Goal: Find specific page/section: Find specific page/section

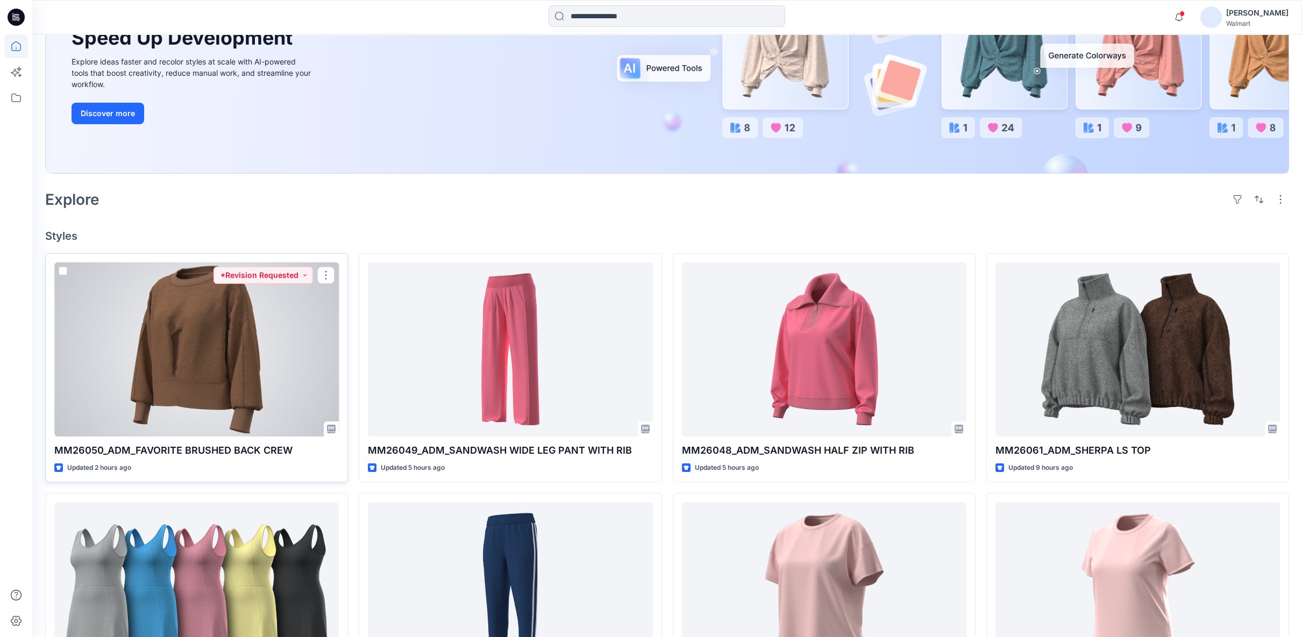
scroll to position [179, 0]
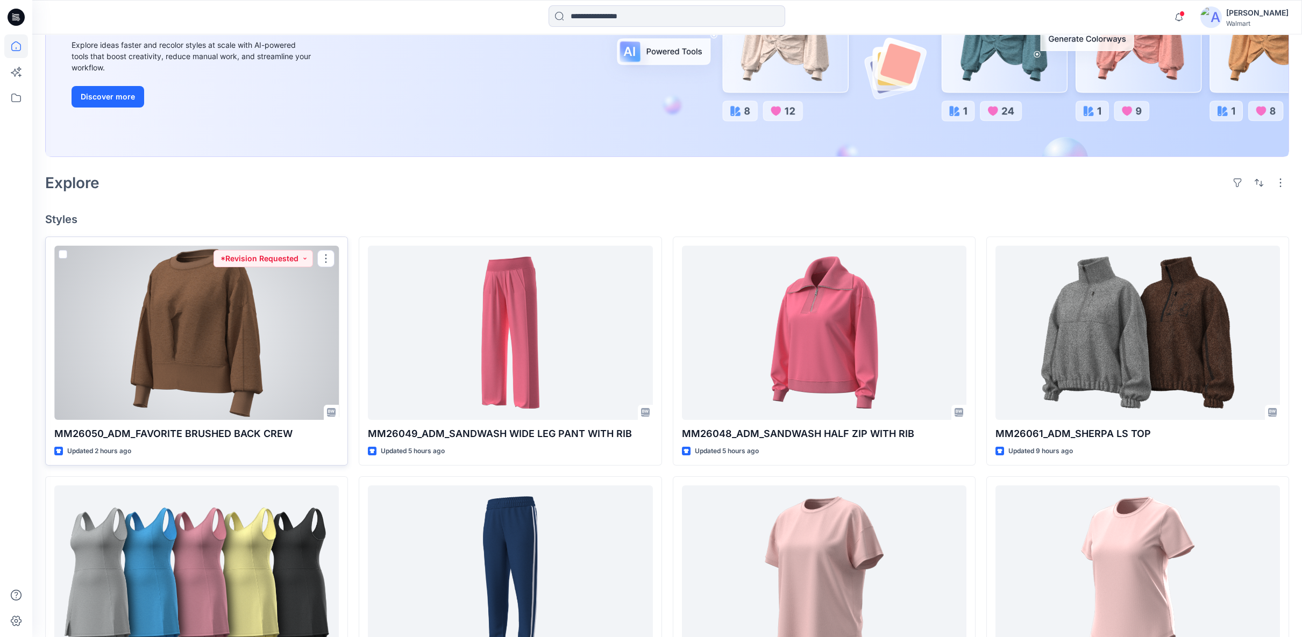
click at [196, 289] on div at bounding box center [196, 333] width 284 height 174
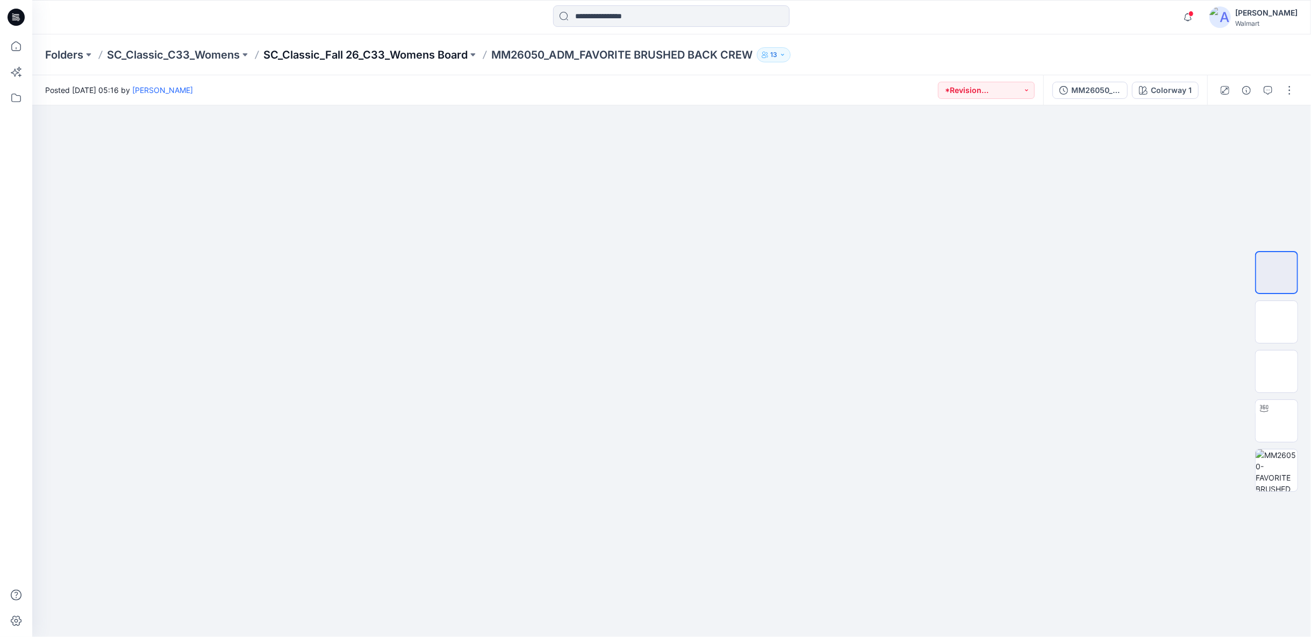
click at [433, 54] on p "SC_Classic_Fall 26_C33_Womens Board" at bounding box center [365, 54] width 204 height 15
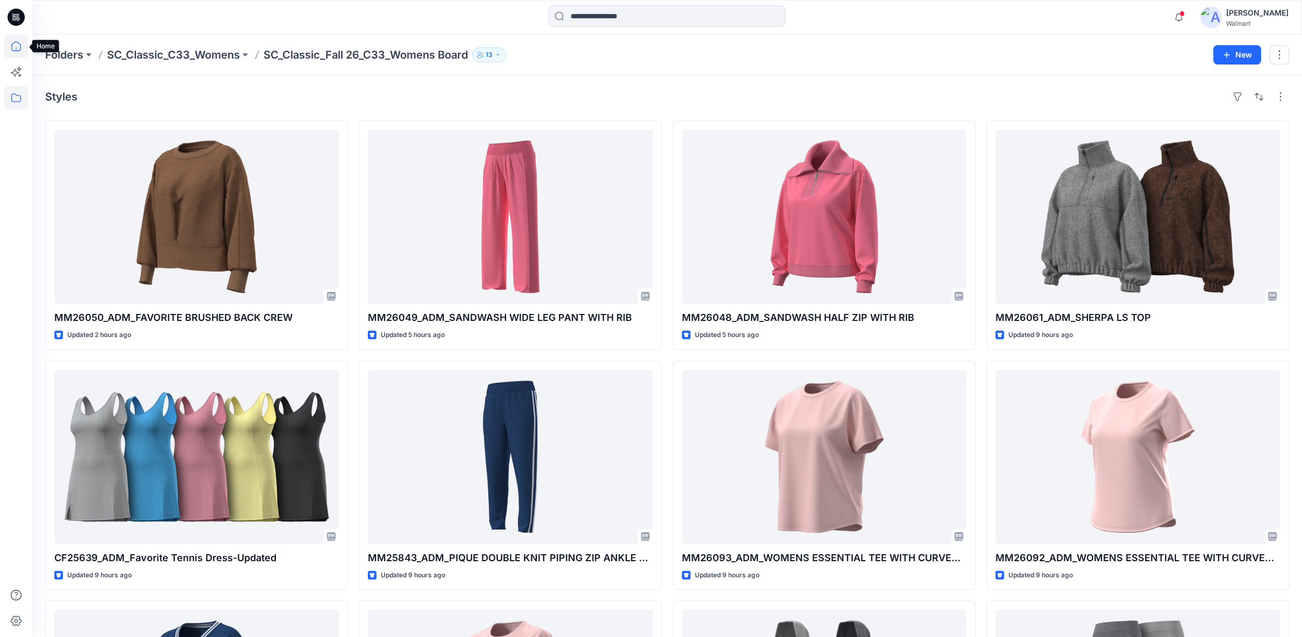
click at [17, 45] on icon at bounding box center [16, 46] width 24 height 24
